Goal: Transaction & Acquisition: Purchase product/service

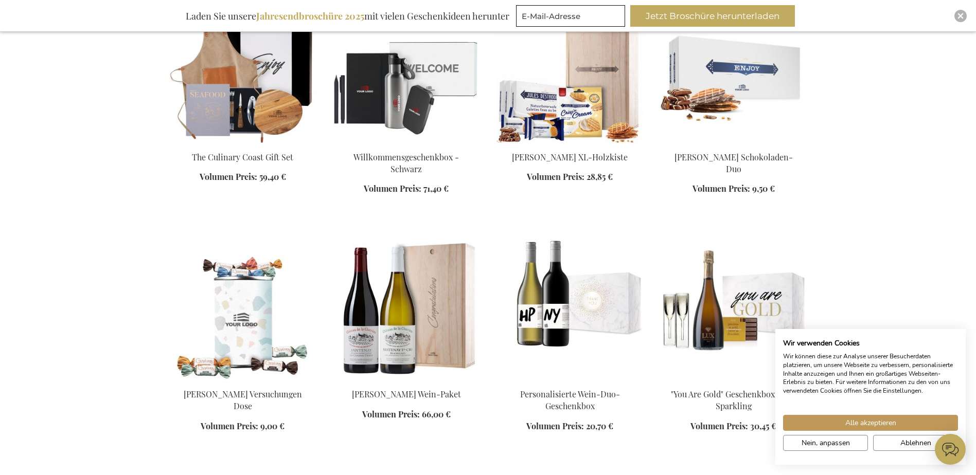
scroll to position [1728, 0]
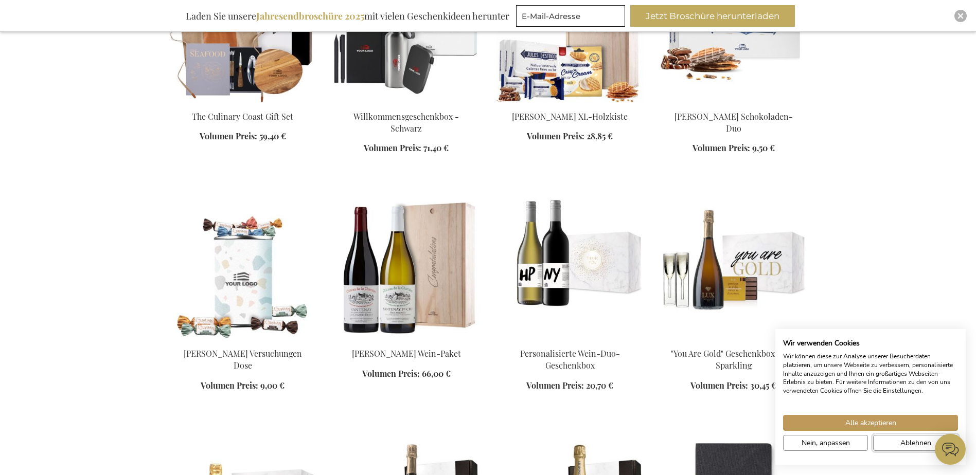
click at [894, 438] on button "Ablehnen" at bounding box center [915, 443] width 85 height 16
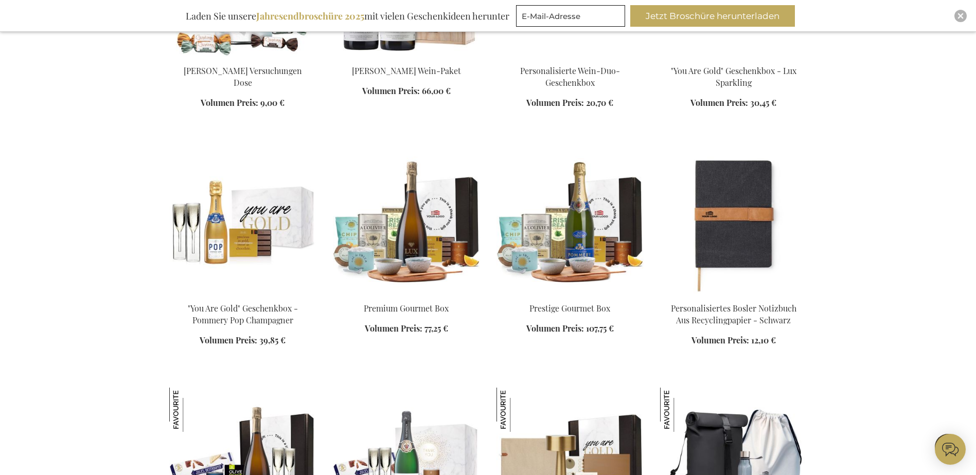
scroll to position [2047, 0]
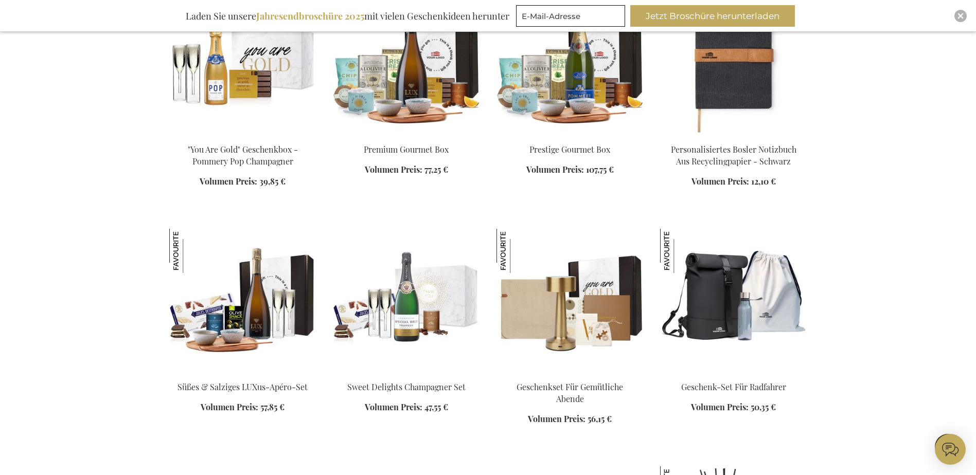
scroll to position [2355, 0]
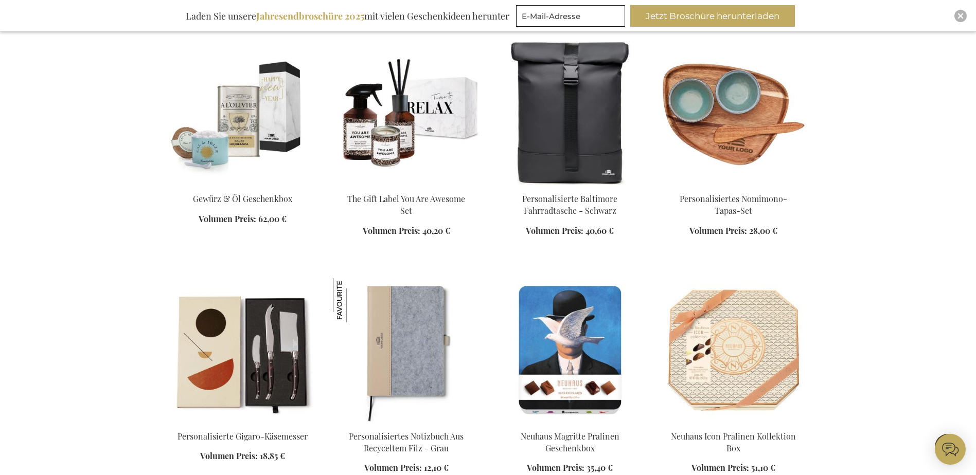
scroll to position [3910, 0]
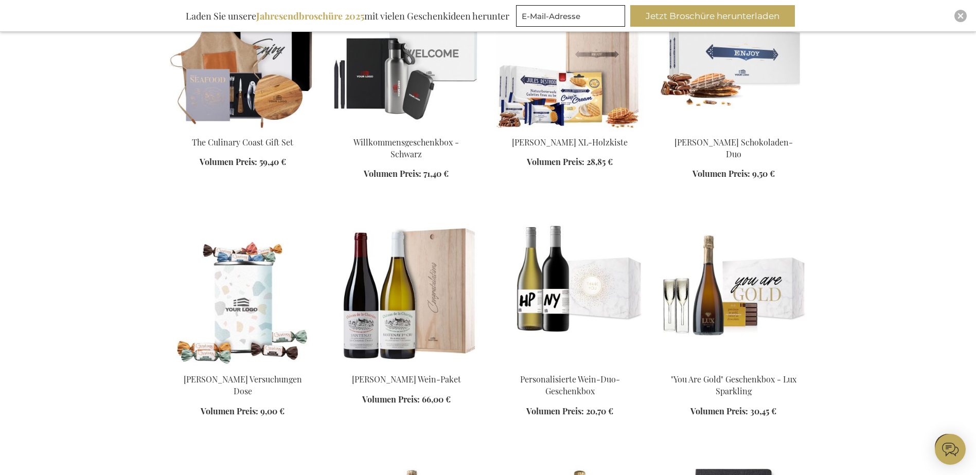
scroll to position [177, 0]
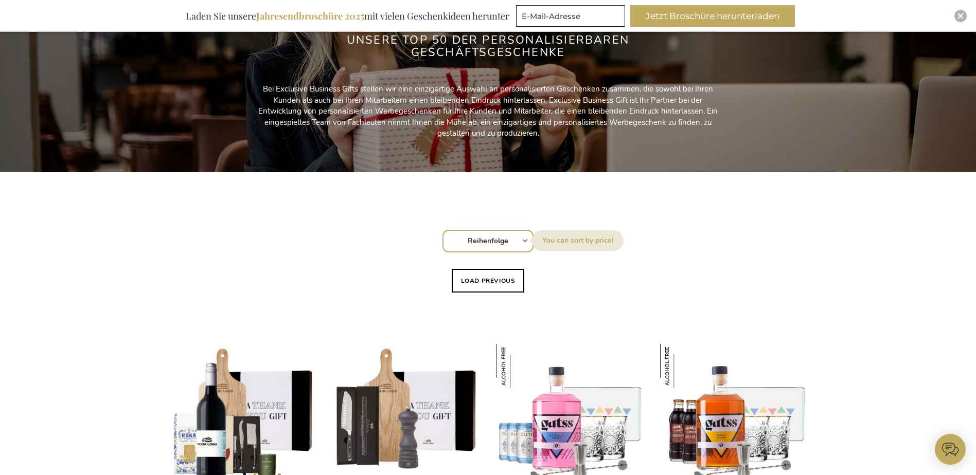
click at [523, 243] on select "Reihenfolge Best Sellers Am meisten angesehen Neu Biggest Saving Price: low to …" at bounding box center [487, 241] width 91 height 23
select select "price_desc"
click at [442, 230] on select "Reihenfolge Best Sellers Am meisten angesehen Neu Biggest Saving Price: low to …" at bounding box center [487, 241] width 91 height 23
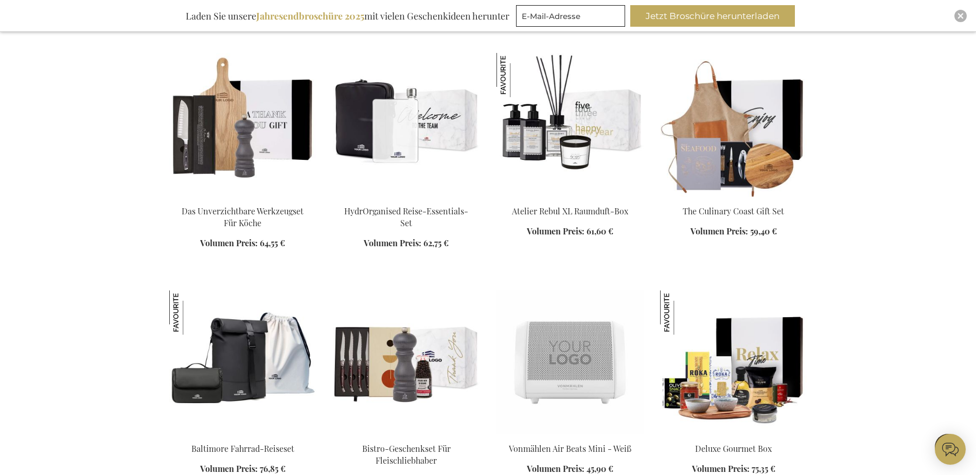
scroll to position [488, 0]
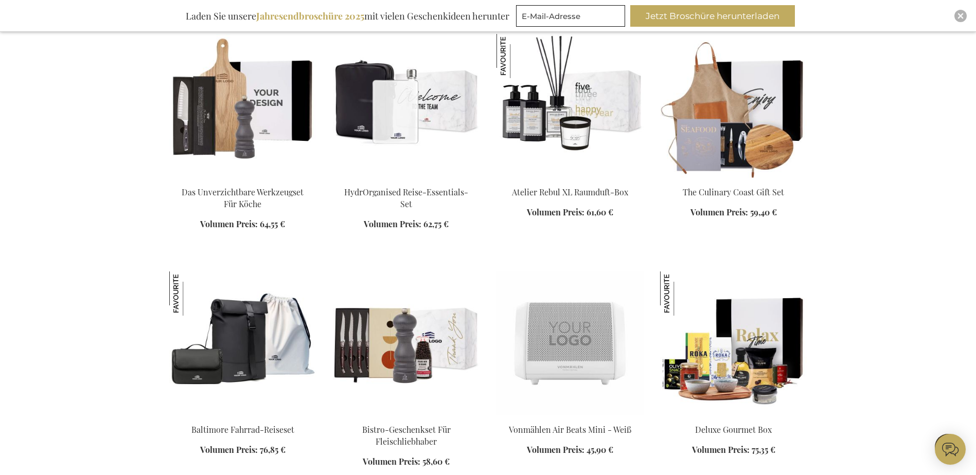
click at [276, 123] on img at bounding box center [242, 106] width 147 height 144
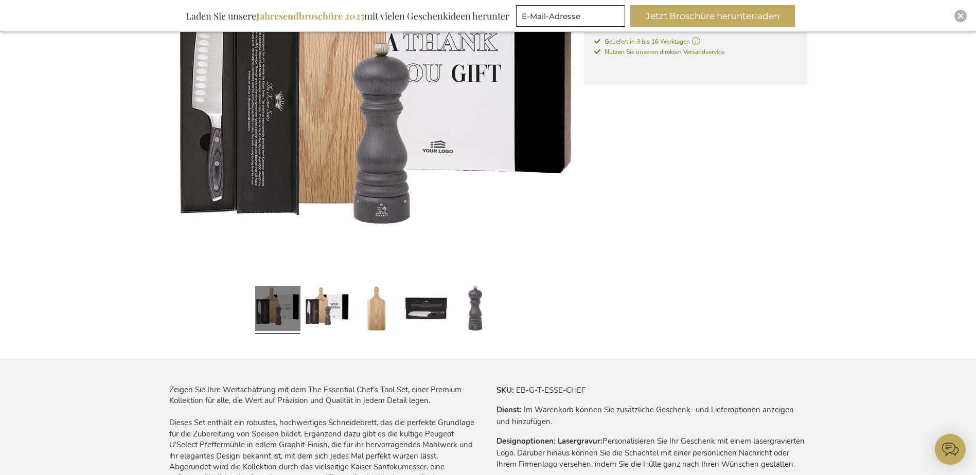
scroll to position [309, 0]
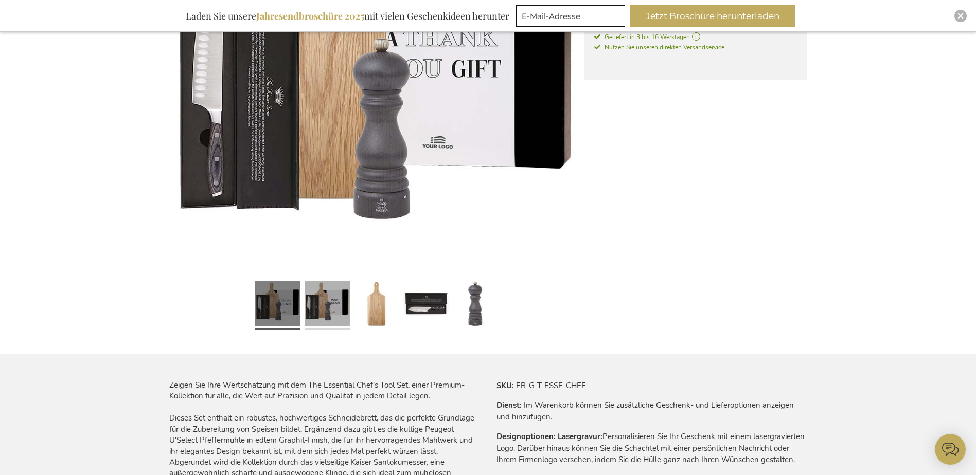
click at [319, 308] on link at bounding box center [326, 305] width 45 height 57
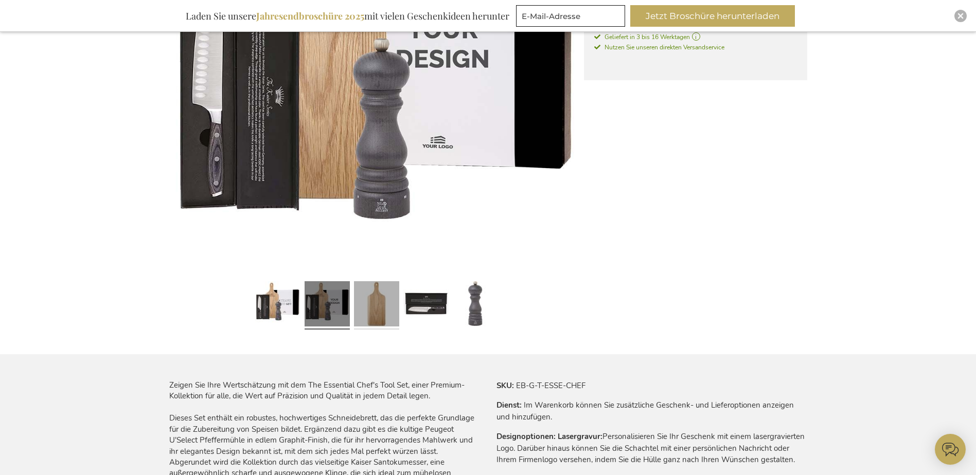
click at [366, 305] on link at bounding box center [376, 305] width 45 height 57
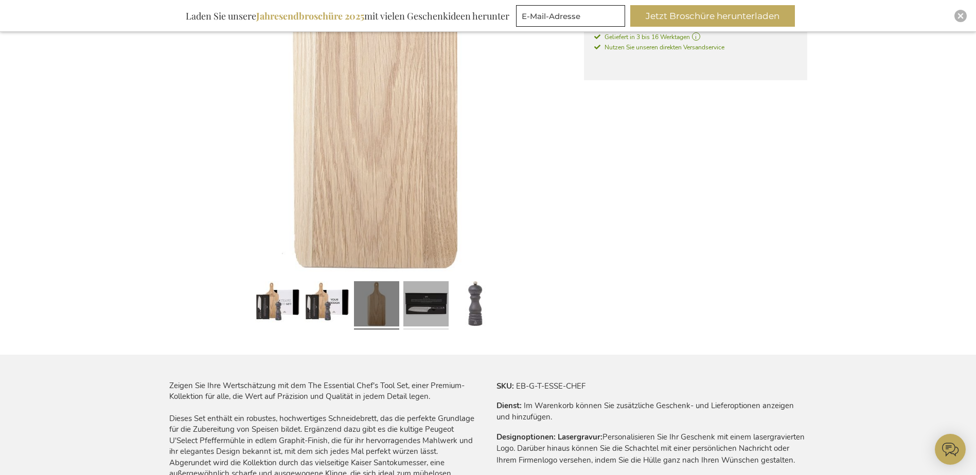
scroll to position [310, 0]
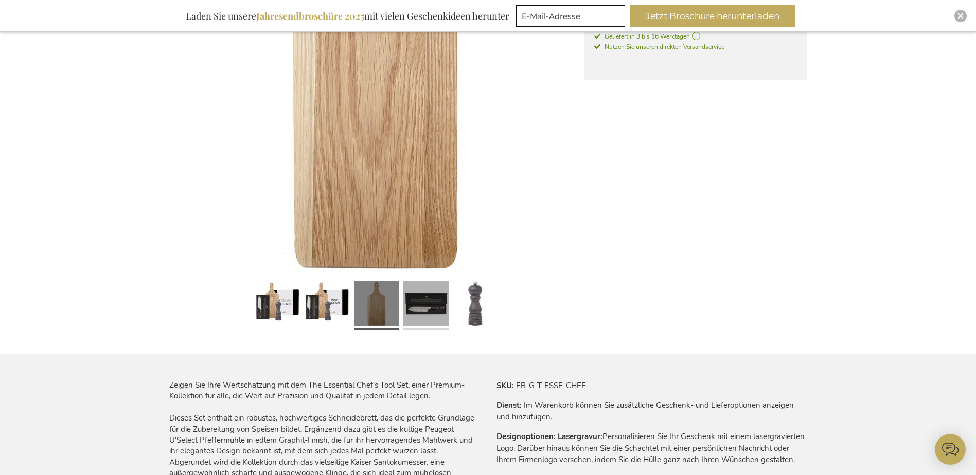
click at [419, 307] on link at bounding box center [425, 305] width 45 height 57
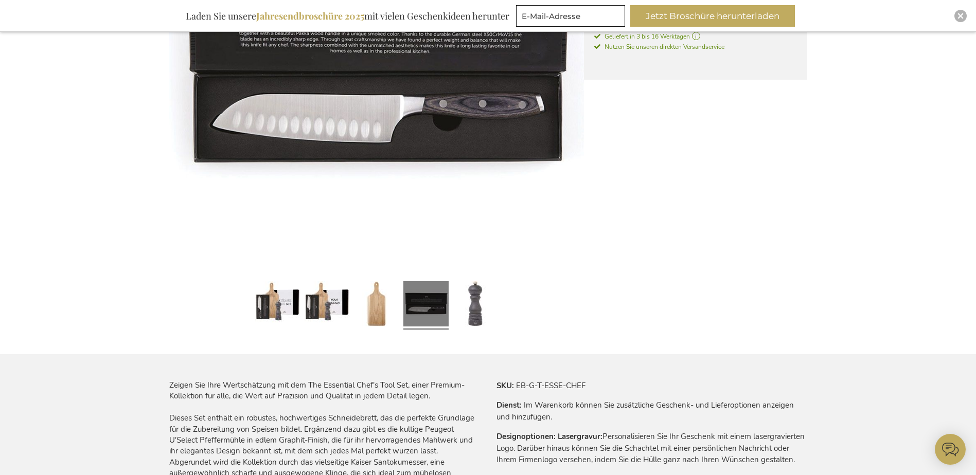
drag, startPoint x: 975, startPoint y: 169, endPoint x: 972, endPoint y: 79, distance: 89.6
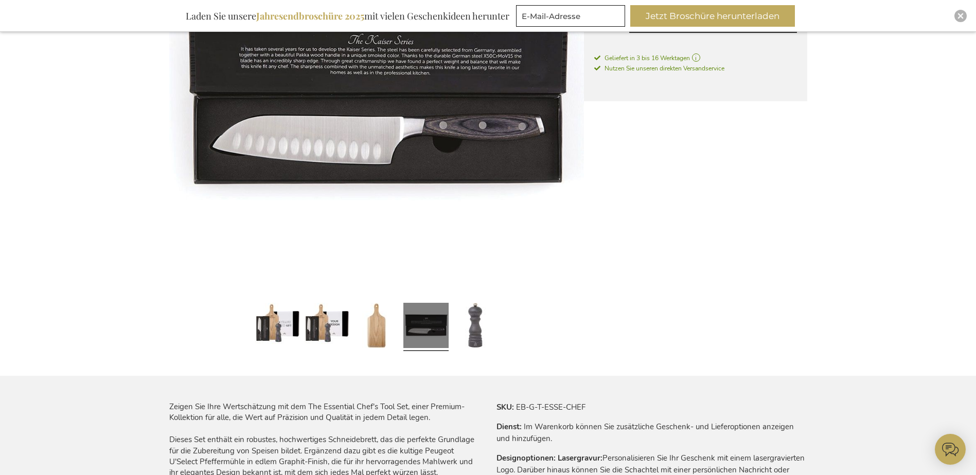
scroll to position [0, 0]
